Goal: Information Seeking & Learning: Obtain resource

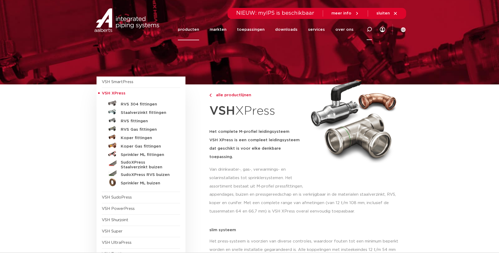
click at [370, 28] on icon at bounding box center [369, 29] width 5 height 5
click at [213, 29] on input "Zoeken" at bounding box center [294, 28] width 166 height 11
type input "r2726"
click button "Zoeken" at bounding box center [0, 0] width 0 height 0
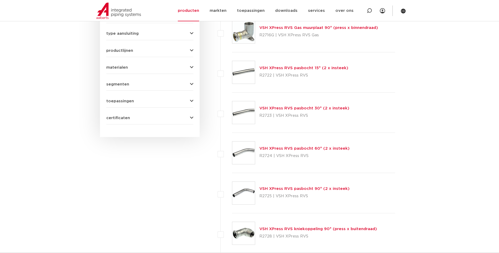
scroll to position [342, 0]
click at [369, 11] on icon at bounding box center [369, 10] width 5 height 5
type input "r2726/ss1fmf"
click button "Zoeken" at bounding box center [0, 0] width 0 height 0
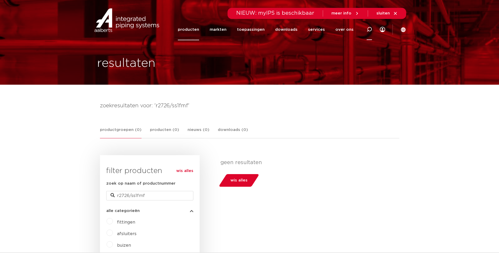
click at [368, 30] on icon at bounding box center [369, 29] width 5 height 5
type input "r2726"
click button "Zoeken" at bounding box center [0, 0] width 0 height 0
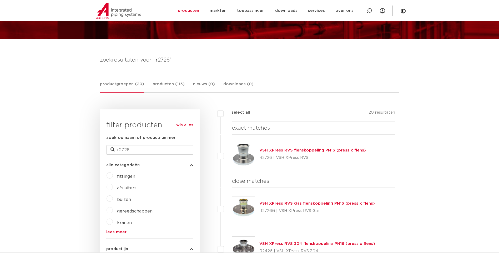
scroll to position [53, 0]
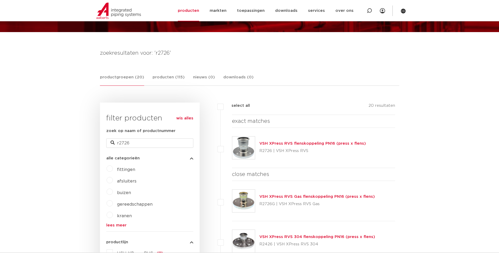
click at [276, 144] on link "VSH XPress RVS flenskoppeling PN16 (press x flens)" at bounding box center [313, 144] width 107 height 4
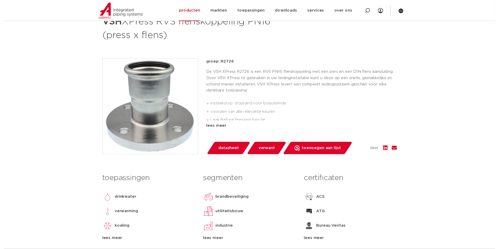
scroll to position [105, 0]
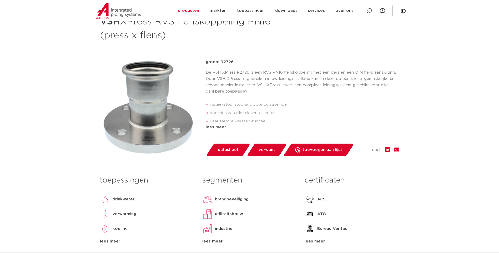
click at [225, 151] on span "datasheet" at bounding box center [228, 150] width 21 height 8
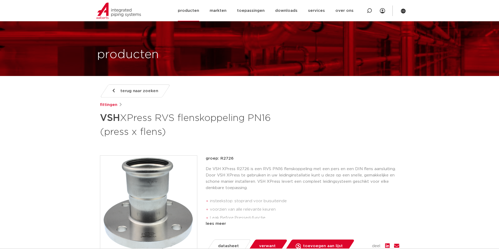
scroll to position [0, 0]
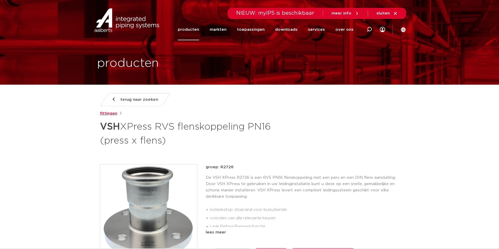
click at [107, 113] on link "fittingen" at bounding box center [108, 114] width 17 height 6
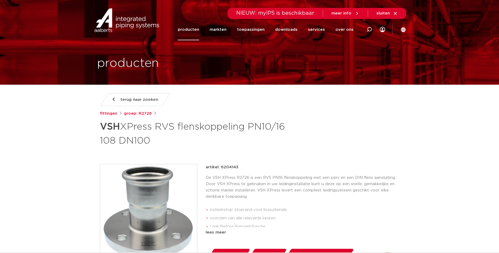
drag, startPoint x: 221, startPoint y: 167, endPoint x: 239, endPoint y: 167, distance: 18.4
click at [239, 167] on div "artikel: 6204143" at bounding box center [303, 167] width 194 height 6
copy p "6204143"
click at [108, 113] on link "fittingen" at bounding box center [108, 114] width 17 height 6
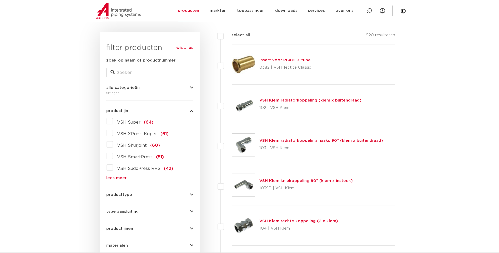
scroll to position [79, 0]
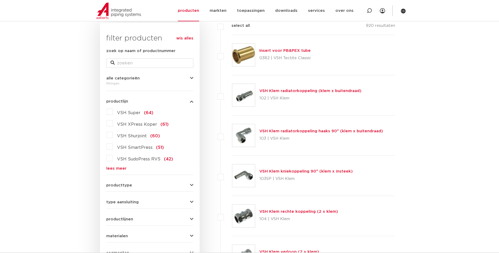
click at [118, 169] on link "lees meer" at bounding box center [149, 169] width 87 height 4
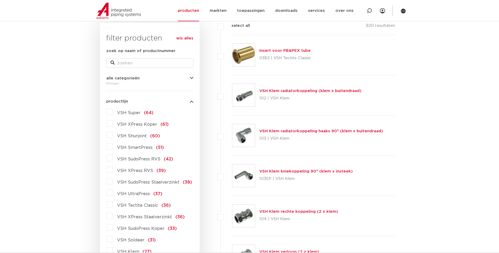
click at [113, 171] on label "VSH XPress RVS (39)" at bounding box center [139, 170] width 53 height 8
click at [0, 0] on input "VSH XPress RVS (39)" at bounding box center [0, 0] width 0 height 0
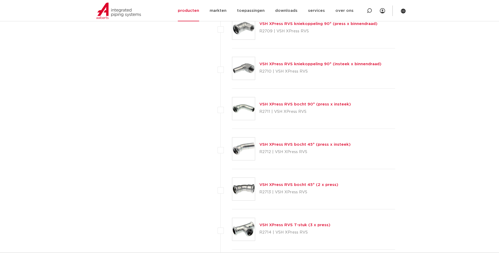
scroll to position [421, 0]
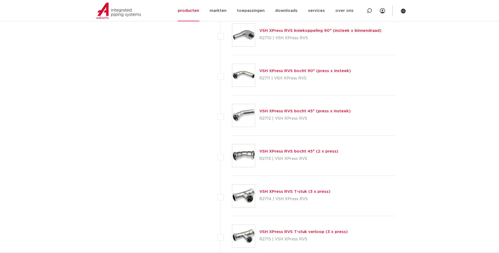
click at [280, 151] on link "VSH XPress RVS bocht 45° (2 x press)" at bounding box center [299, 152] width 79 height 4
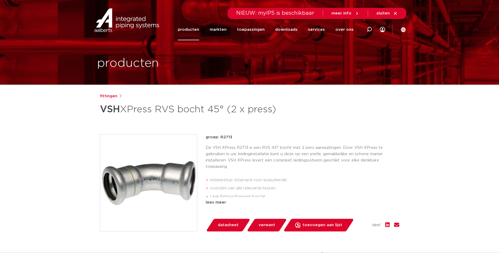
click at [227, 226] on span "datasheet" at bounding box center [228, 225] width 21 height 8
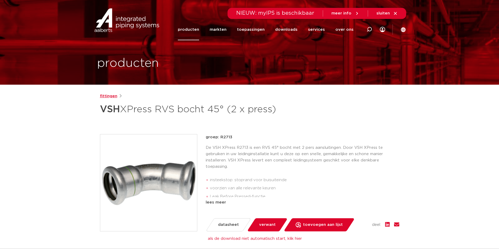
click at [107, 96] on link "fittingen" at bounding box center [108, 96] width 17 height 6
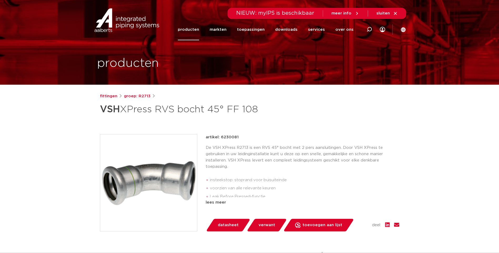
drag, startPoint x: 220, startPoint y: 137, endPoint x: 238, endPoint y: 136, distance: 18.2
click at [238, 136] on div "artikel: 6230081" at bounding box center [303, 137] width 194 height 6
copy p "6230081"
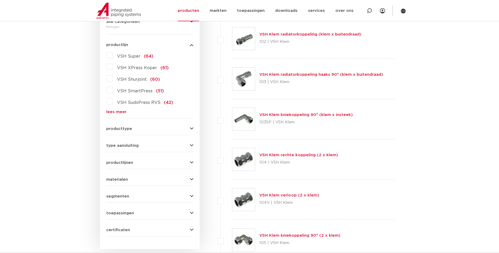
scroll to position [53, 0]
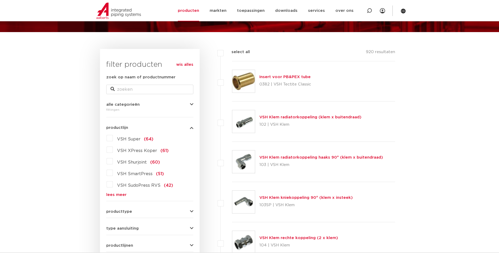
click at [116, 194] on link "lees meer" at bounding box center [149, 195] width 87 height 4
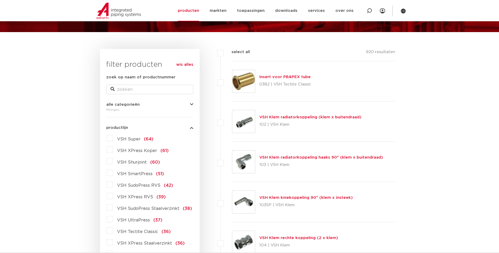
click at [113, 197] on label "VSH XPress RVS (39)" at bounding box center [139, 196] width 53 height 8
click at [0, 0] on input "VSH XPress RVS (39)" at bounding box center [0, 0] width 0 height 0
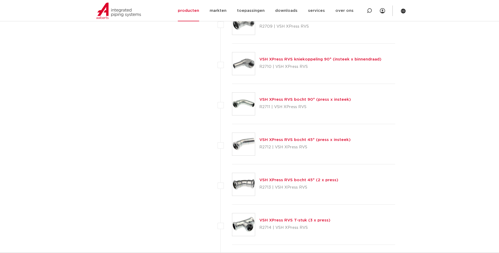
scroll to position [395, 0]
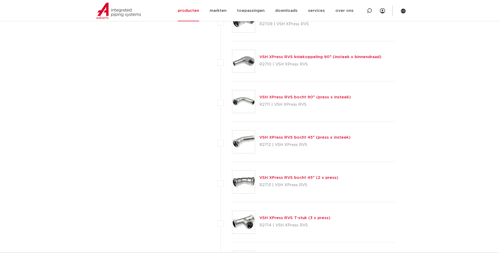
click at [276, 96] on link "VSH XPress RVS bocht 90° (press x insteek)" at bounding box center [306, 97] width 92 height 4
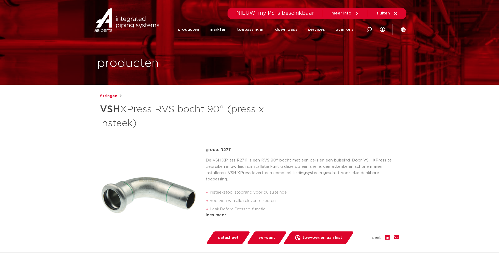
click at [226, 236] on span "datasheet" at bounding box center [228, 238] width 21 height 8
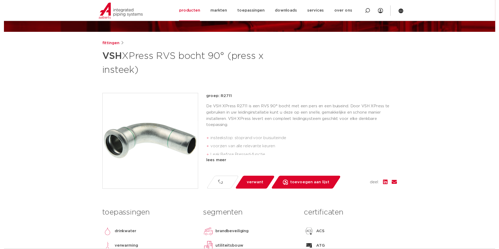
scroll to position [53, 0]
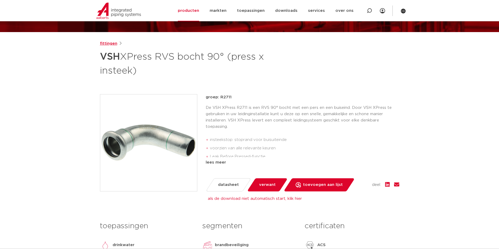
click at [108, 44] on link "fittingen" at bounding box center [108, 44] width 17 height 6
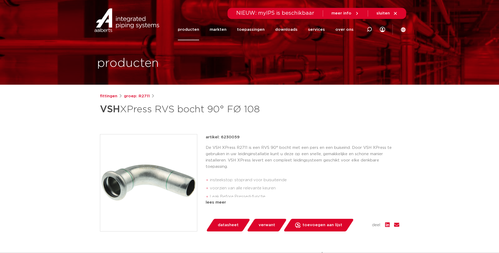
drag, startPoint x: 220, startPoint y: 137, endPoint x: 239, endPoint y: 136, distance: 18.4
click at [239, 136] on div "artikel: 6230059" at bounding box center [303, 137] width 194 height 6
copy p "6230059"
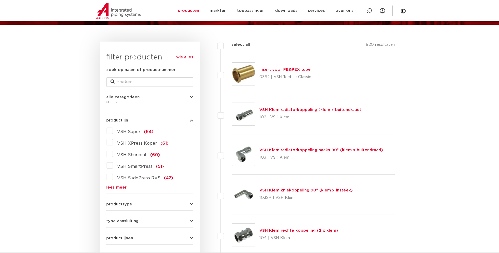
scroll to position [53, 0]
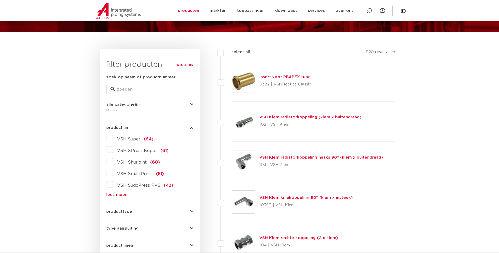
click at [116, 195] on link "lees meer" at bounding box center [149, 195] width 87 height 4
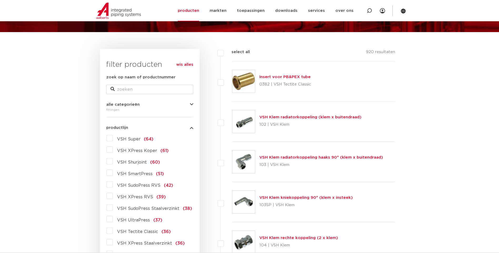
click at [113, 196] on label "VSH XPress RVS (39)" at bounding box center [139, 196] width 53 height 8
click at [0, 0] on input "VSH XPress RVS (39)" at bounding box center [0, 0] width 0 height 0
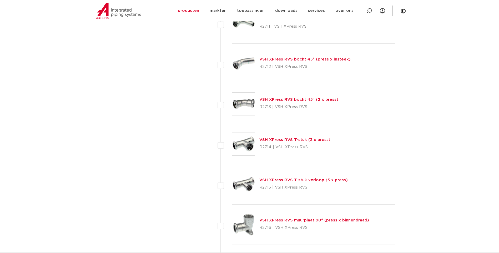
scroll to position [474, 0]
click at [277, 139] on link "VSH XPress RVS T-stuk (3 x press)" at bounding box center [295, 139] width 71 height 4
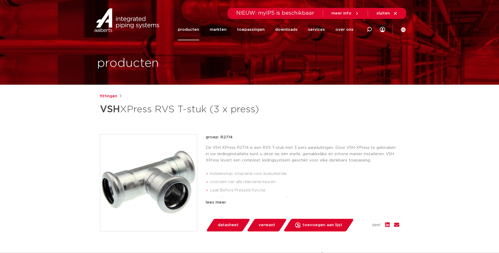
click at [224, 224] on span "datasheet" at bounding box center [228, 225] width 21 height 8
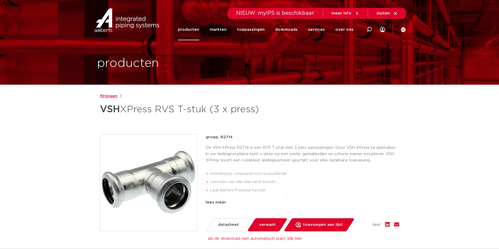
click at [111, 97] on link "fittingen" at bounding box center [108, 96] width 17 height 6
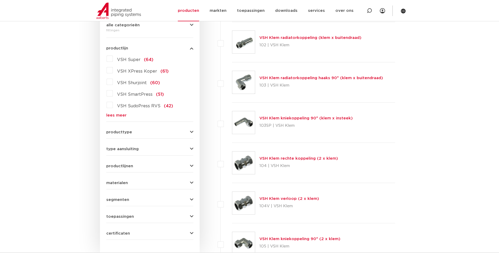
scroll to position [132, 0]
click at [112, 116] on link "lees meer" at bounding box center [149, 116] width 87 height 4
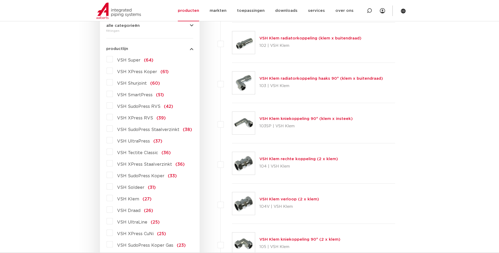
click at [113, 117] on label "VSH XPress RVS (39)" at bounding box center [139, 117] width 53 height 8
click at [0, 0] on input "VSH XPress RVS (39)" at bounding box center [0, 0] width 0 height 0
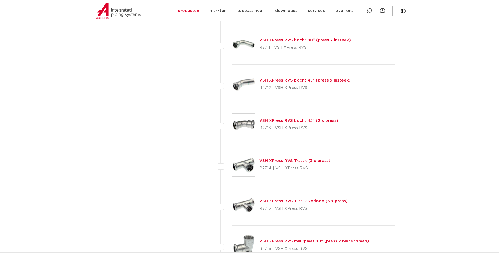
scroll to position [474, 0]
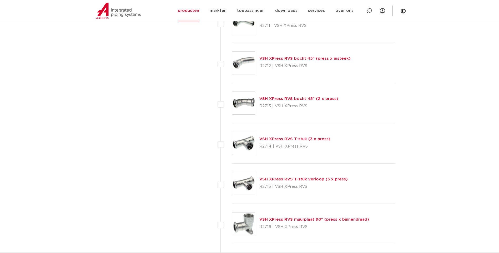
click at [282, 180] on link "VSH XPress RVS T-stuk verloop (3 x press)" at bounding box center [304, 179] width 88 height 4
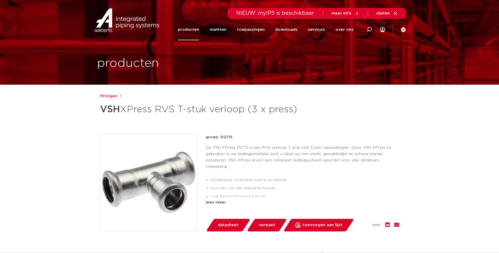
click at [221, 230] on span "datasheet" at bounding box center [228, 225] width 21 height 8
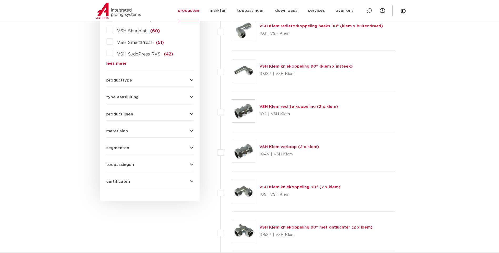
scroll to position [132, 0]
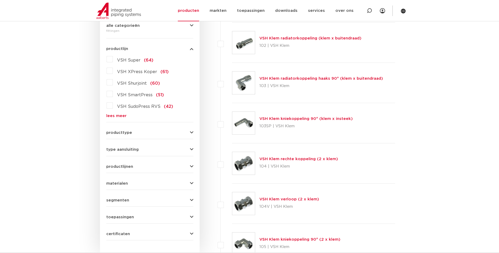
click at [115, 115] on link "lees meer" at bounding box center [149, 116] width 87 height 4
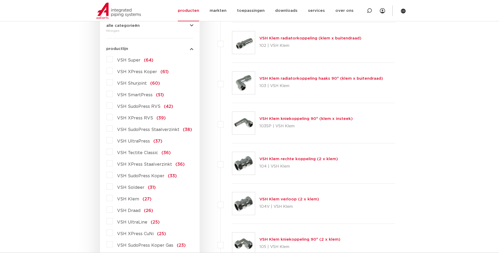
click at [113, 118] on label "VSH XPress RVS (39)" at bounding box center [139, 117] width 53 height 8
click at [0, 0] on input "VSH XPress RVS (39)" at bounding box center [0, 0] width 0 height 0
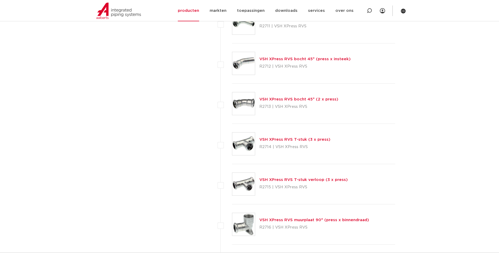
scroll to position [474, 0]
click at [267, 138] on link "VSH XPress RVS T-stuk (3 x press)" at bounding box center [295, 139] width 71 height 4
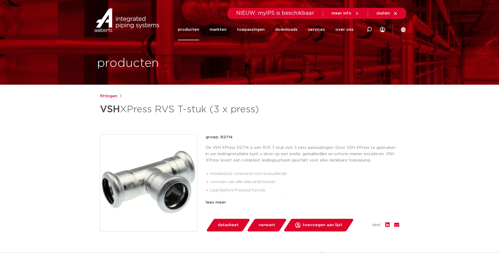
click at [227, 222] on span "datasheet" at bounding box center [228, 225] width 21 height 8
